Goal: Transaction & Acquisition: Book appointment/travel/reservation

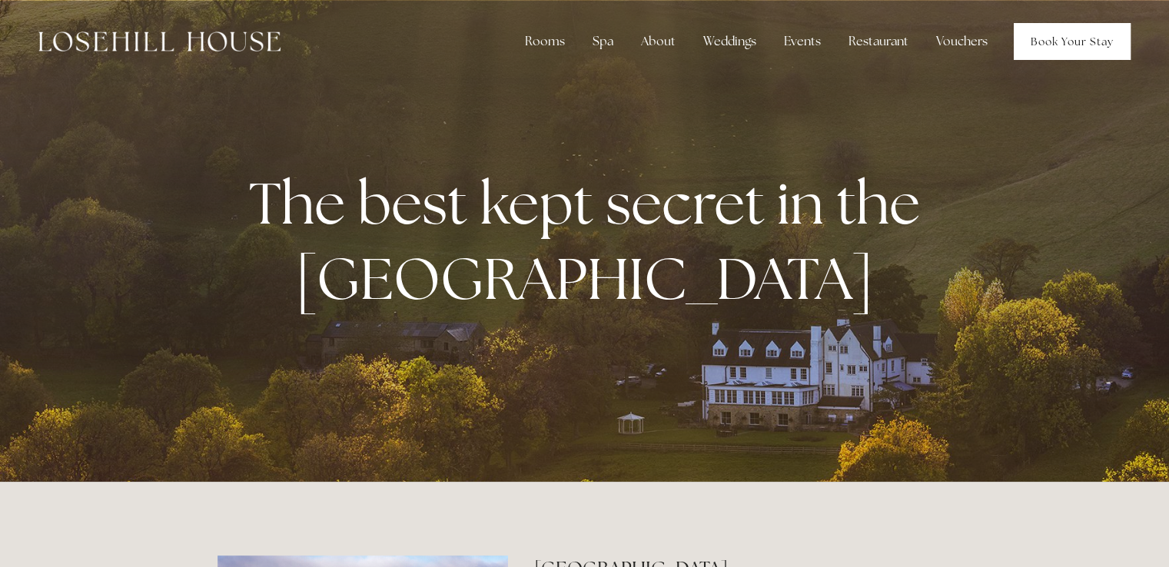
click at [1077, 43] on link "Book Your Stay" at bounding box center [1072, 41] width 117 height 37
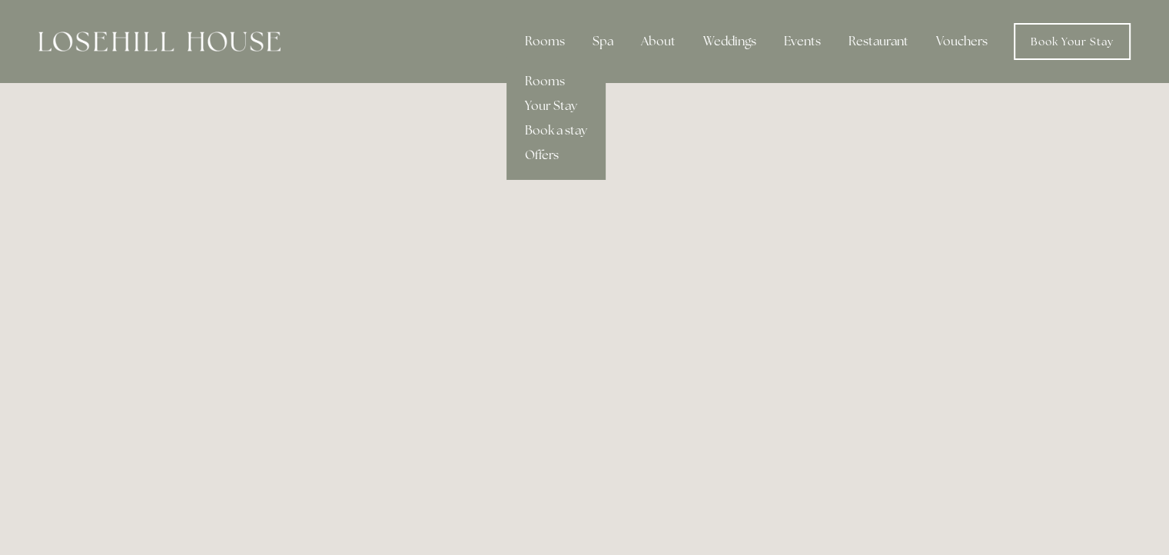
click at [541, 155] on link "Offers" at bounding box center [556, 155] width 99 height 25
click at [547, 84] on link "Rooms" at bounding box center [556, 81] width 99 height 25
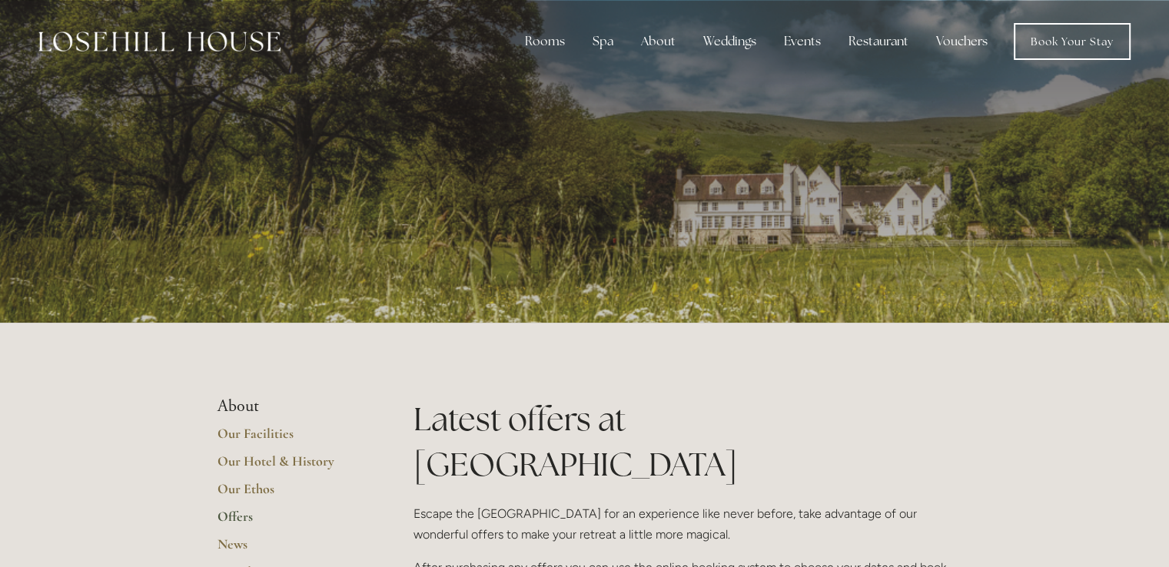
click at [411, 197] on div at bounding box center [585, 161] width 735 height 323
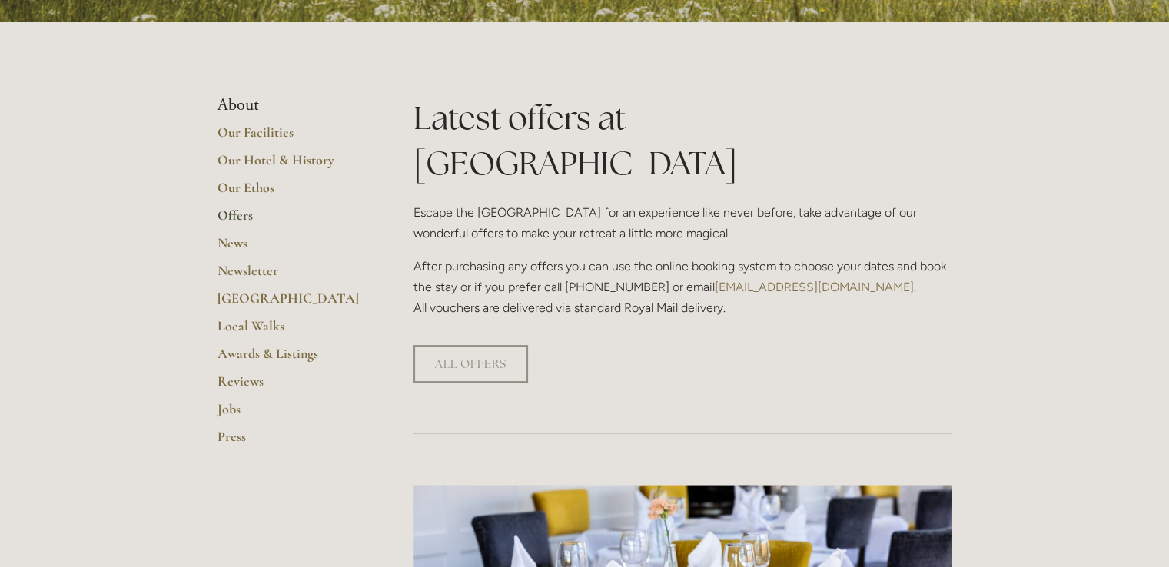
scroll to position [311, 0]
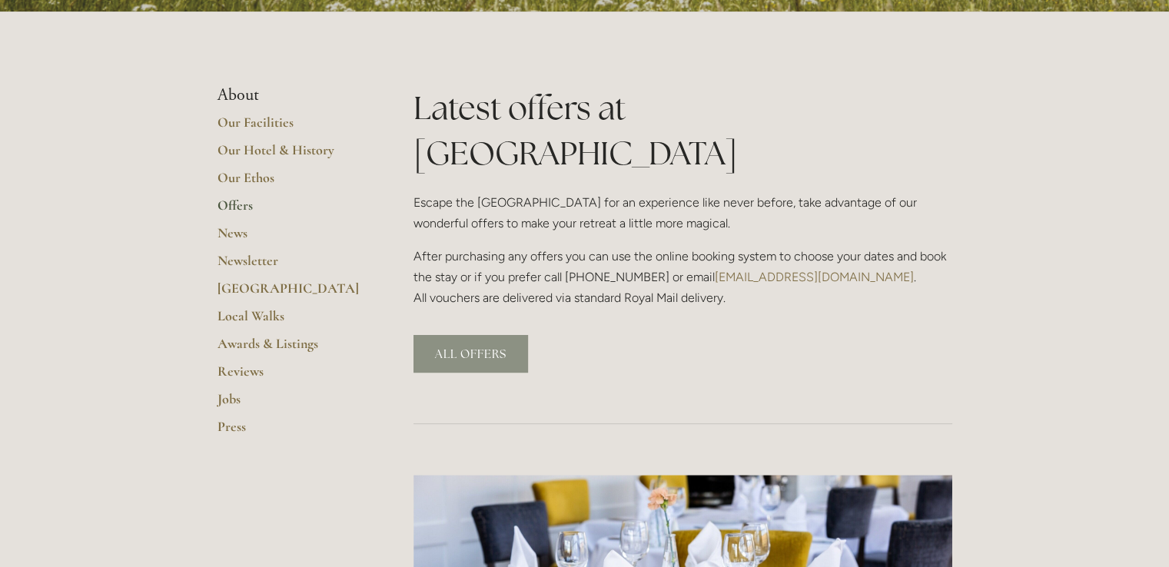
click at [444, 335] on link "ALL OFFERS" at bounding box center [471, 354] width 115 height 38
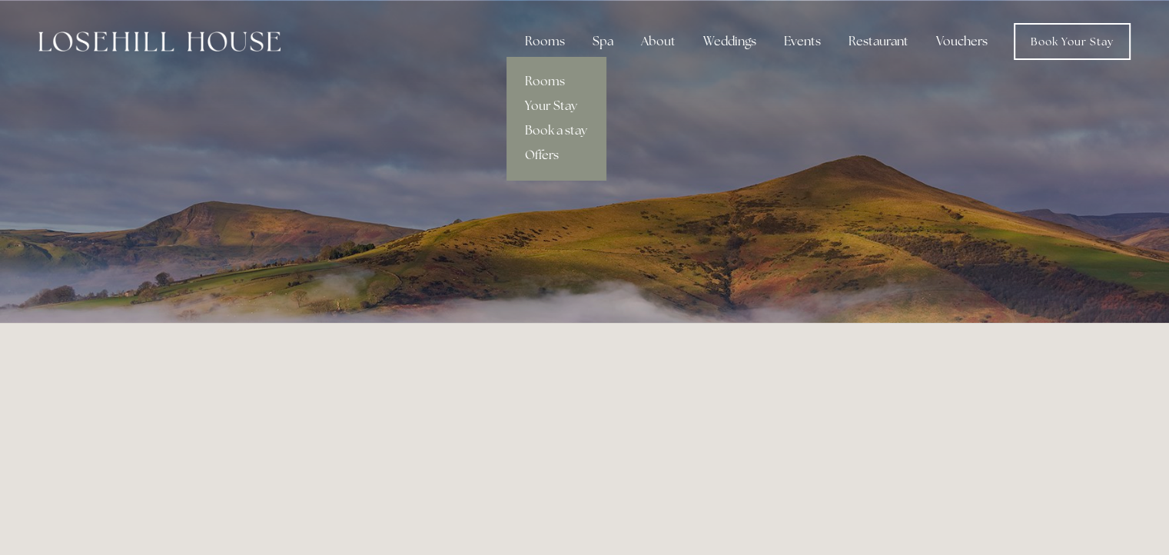
click at [545, 159] on link "Offers" at bounding box center [556, 155] width 99 height 25
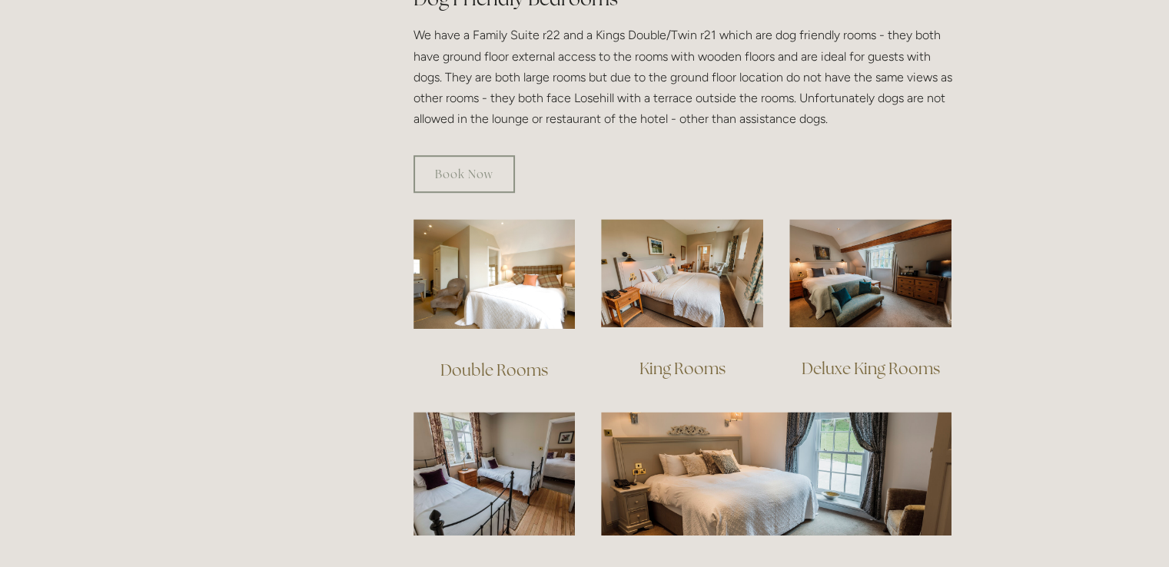
scroll to position [942, 0]
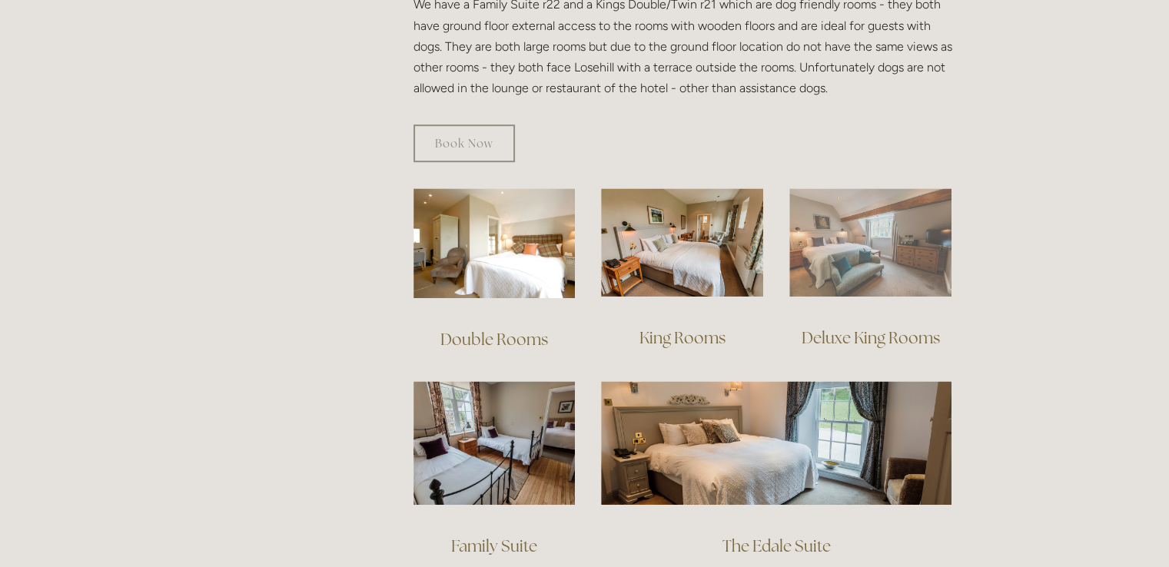
click at [884, 218] on img at bounding box center [871, 242] width 162 height 108
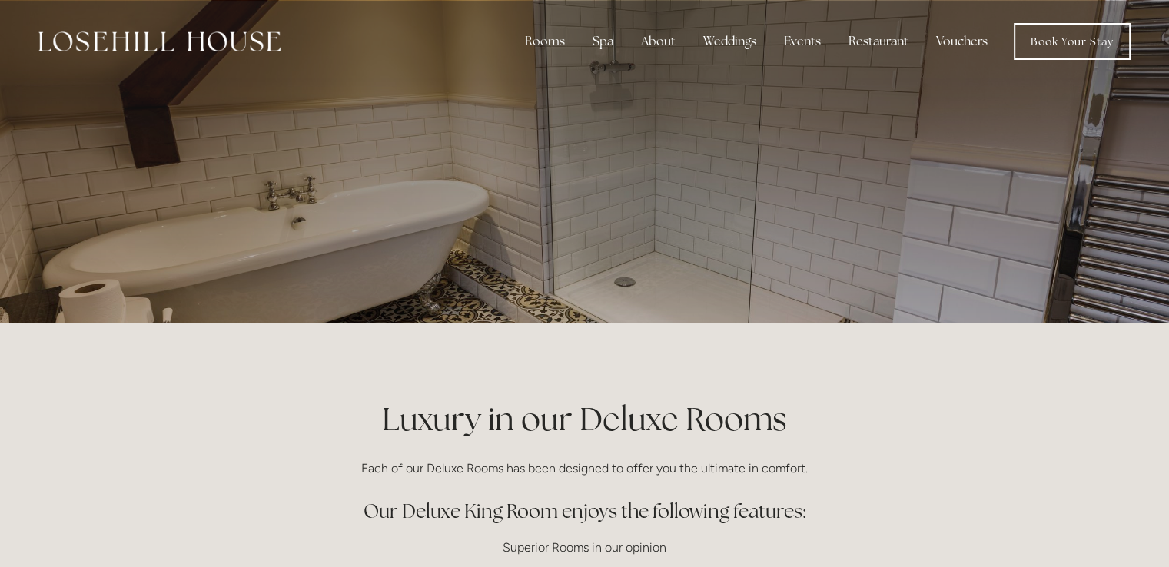
click at [1010, 208] on div at bounding box center [584, 161] width 1169 height 323
